Goal: Communication & Community: Answer question/provide support

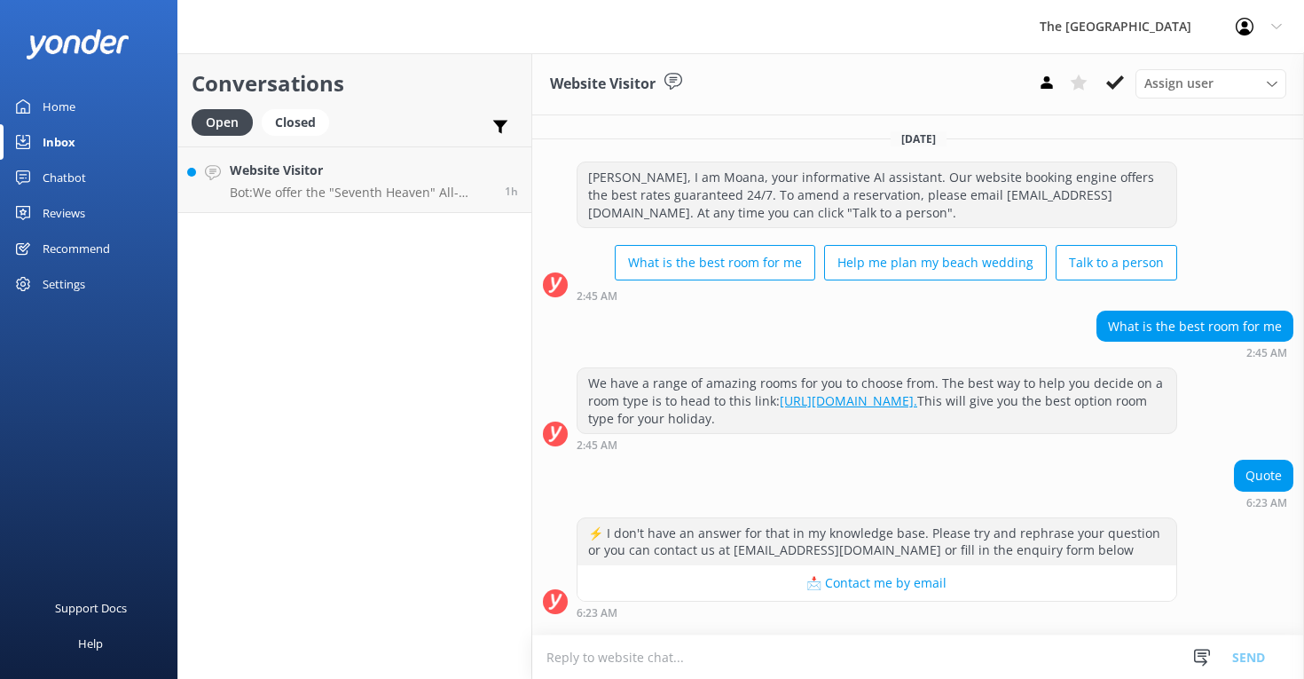
scroll to position [30, 0]
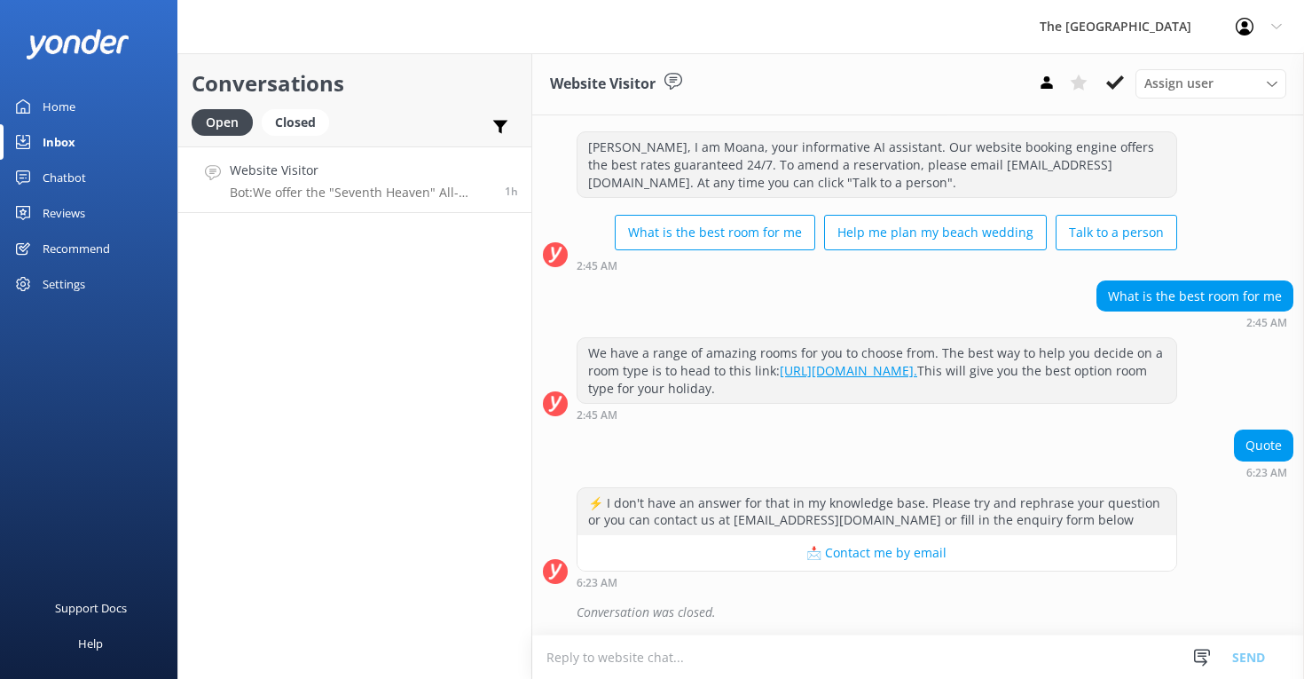
click at [432, 184] on div "Website Visitor Bot: We offer the "Seventh Heaven" All-Inclusive Wedding Packag…" at bounding box center [361, 180] width 262 height 38
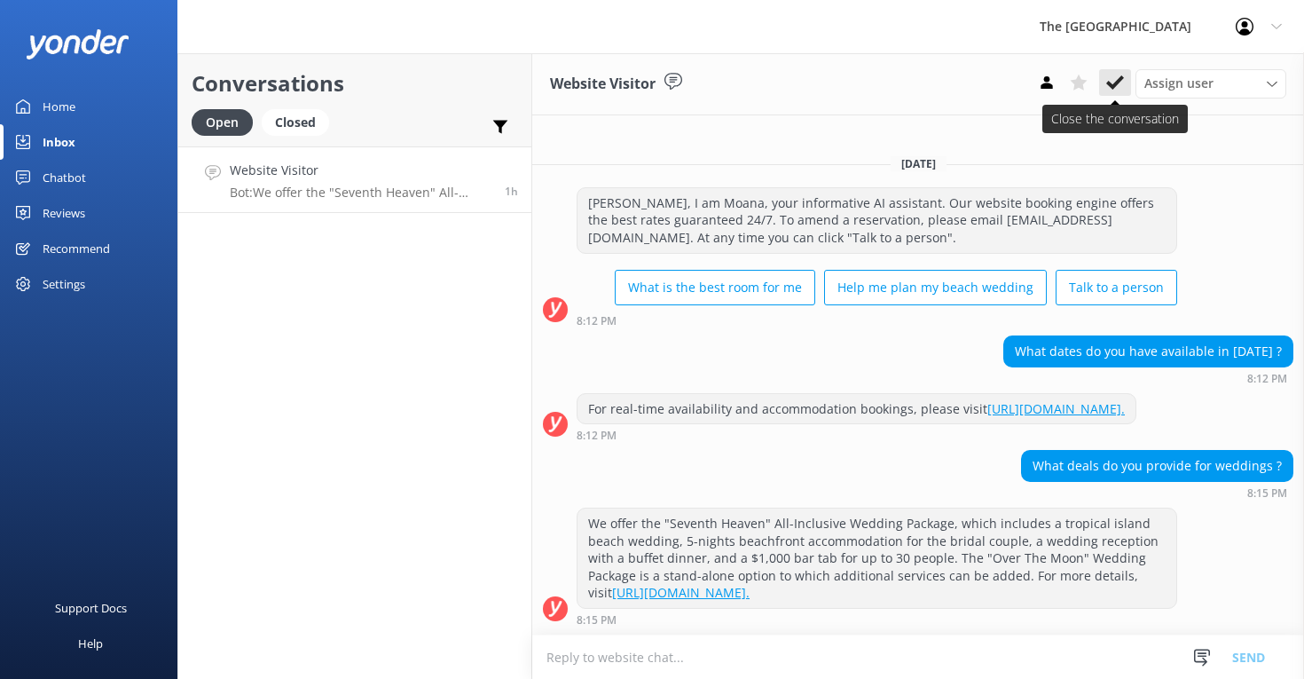
click at [1113, 84] on icon at bounding box center [1115, 83] width 18 height 18
